Goal: Navigation & Orientation: Find specific page/section

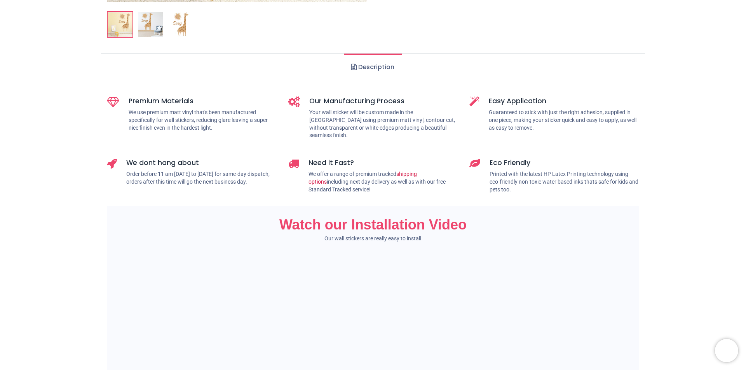
scroll to position [427, 0]
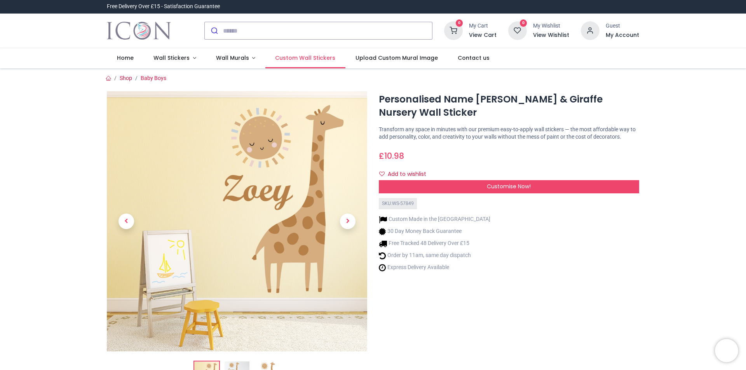
click at [315, 59] on span "Custom Wall Stickers" at bounding box center [305, 58] width 60 height 8
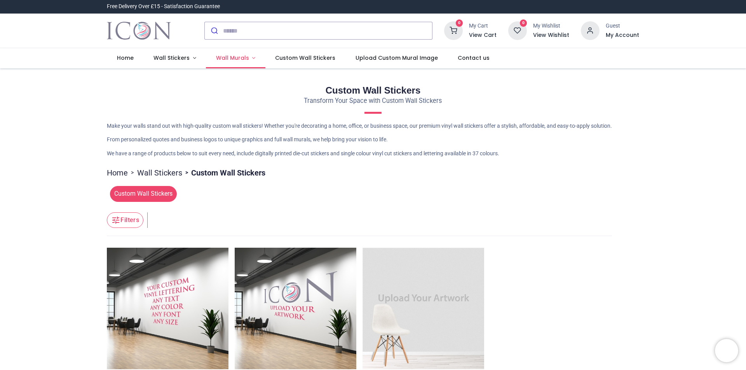
click at [236, 60] on span "Wall Murals" at bounding box center [232, 58] width 33 height 8
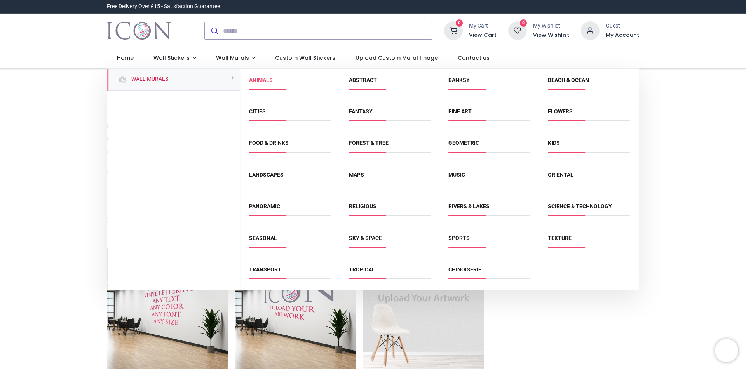
click at [259, 82] on link "Animals" at bounding box center [261, 80] width 24 height 6
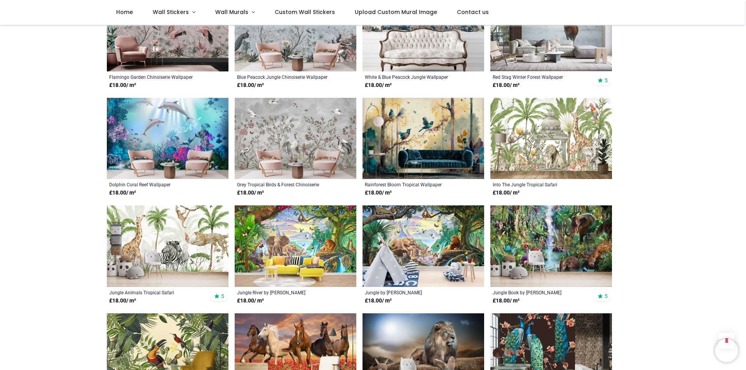
scroll to position [388, 0]
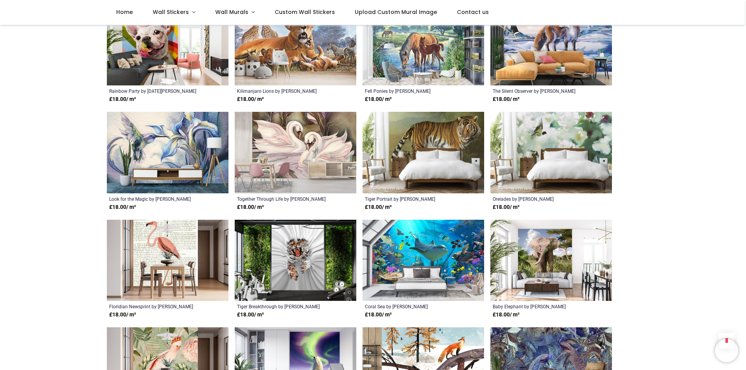
scroll to position [1243, 0]
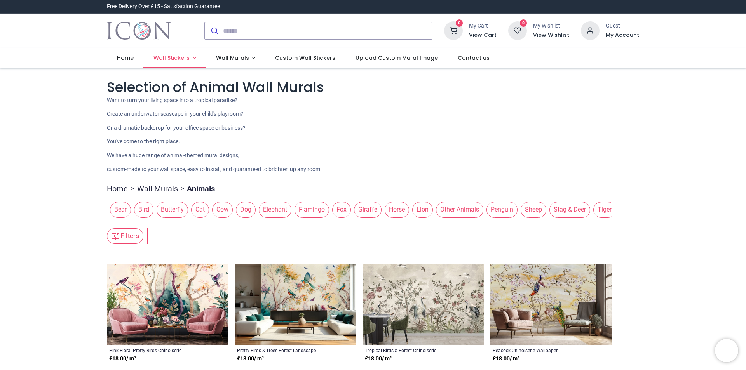
click at [167, 60] on span "Wall Stickers" at bounding box center [171, 58] width 36 height 8
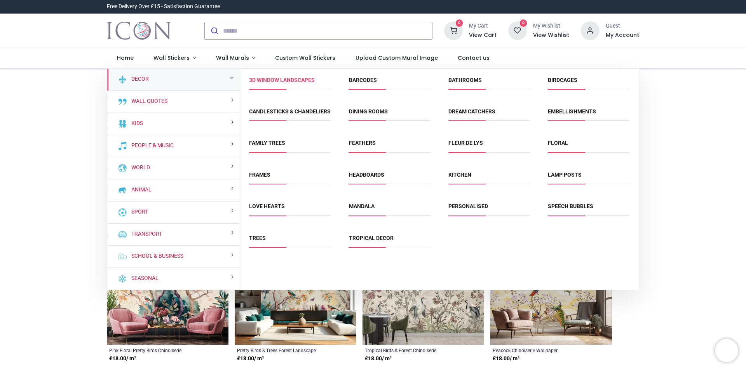
click at [271, 83] on link "3D Window Landscapes" at bounding box center [282, 80] width 66 height 6
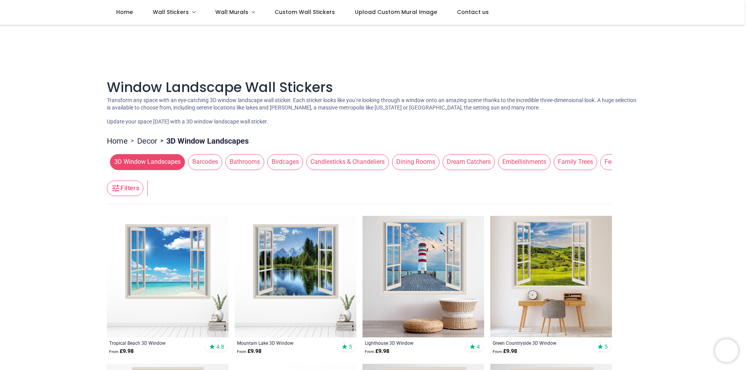
scroll to position [132, 0]
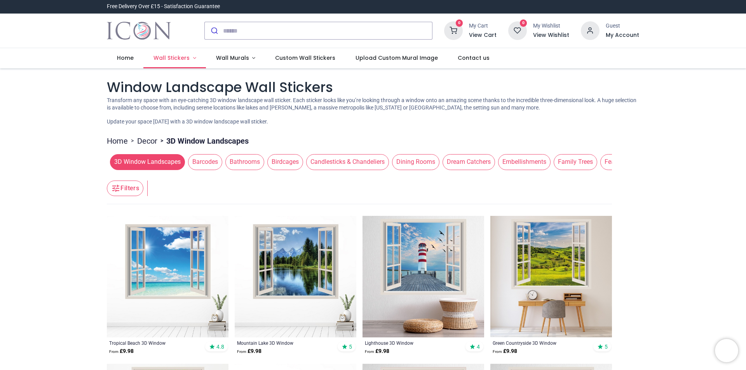
click at [173, 54] on span "Wall Stickers" at bounding box center [171, 58] width 36 height 8
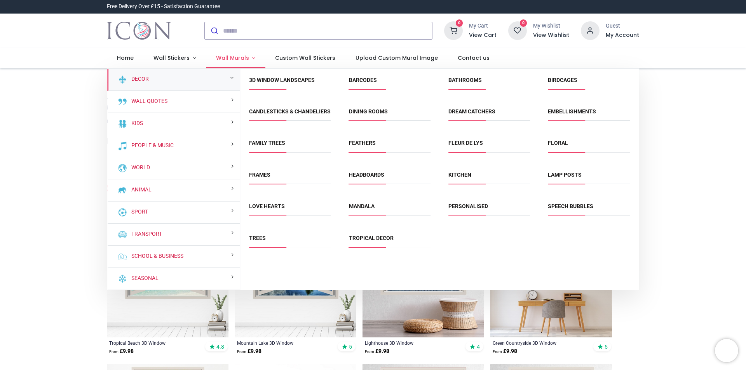
click at [236, 56] on span "Wall Murals" at bounding box center [232, 58] width 33 height 8
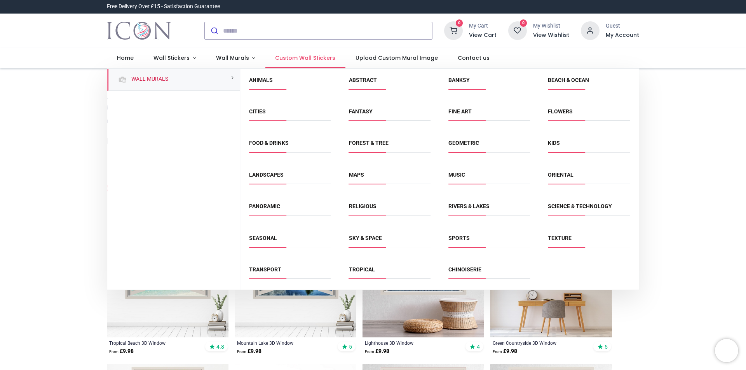
click at [329, 55] on span "Custom Wall Stickers" at bounding box center [305, 58] width 60 height 8
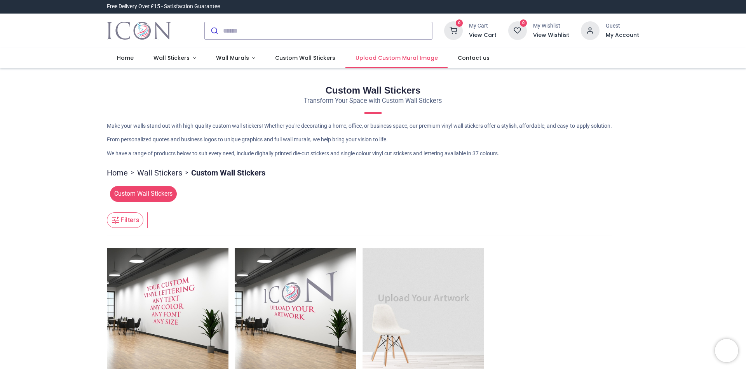
click at [367, 55] on span "Upload Custom Mural Image" at bounding box center [396, 58] width 82 height 8
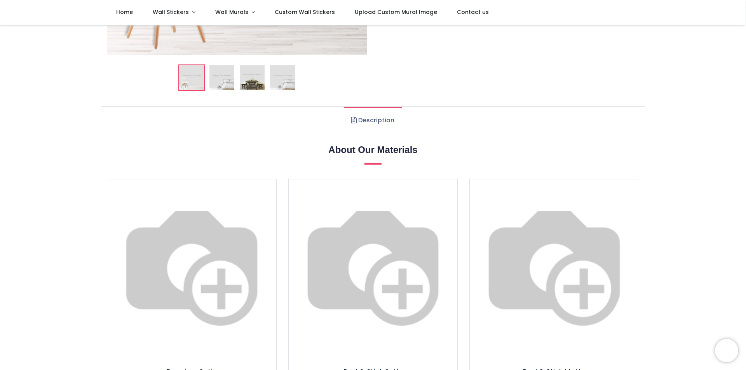
scroll to position [311, 0]
